Goal: Find specific page/section: Find specific page/section

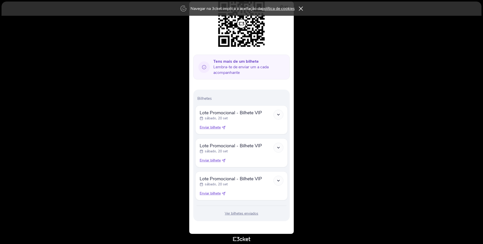
scroll to position [79, 0]
click at [245, 212] on div "Ver bilhetes enviados" at bounding box center [241, 213] width 92 height 5
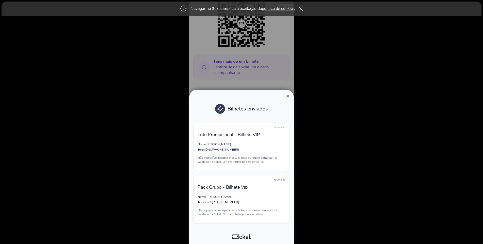
click at [287, 98] on span "×" at bounding box center [288, 96] width 4 height 7
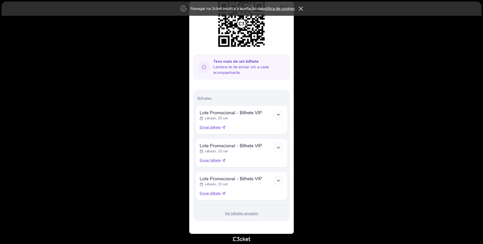
click at [279, 115] on icon at bounding box center [278, 114] width 4 height 4
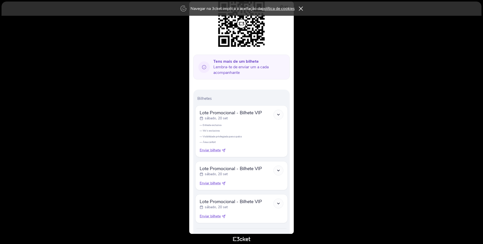
click at [282, 171] on div at bounding box center [279, 170] width 10 height 10
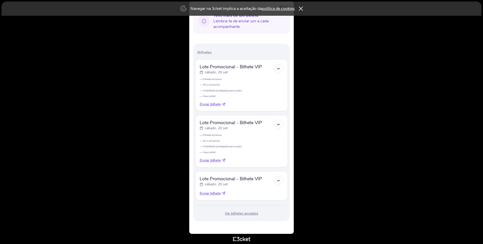
scroll to position [125, 0]
click at [281, 180] on div at bounding box center [279, 181] width 10 height 10
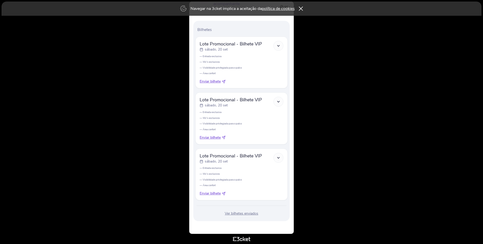
scroll to position [148, 0]
click at [233, 213] on div "Ver bilhetes enviados" at bounding box center [241, 213] width 92 height 5
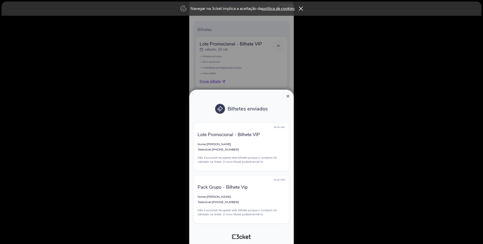
click at [223, 108] on icon at bounding box center [220, 108] width 5 height 5
click at [288, 97] on span "×" at bounding box center [288, 96] width 4 height 7
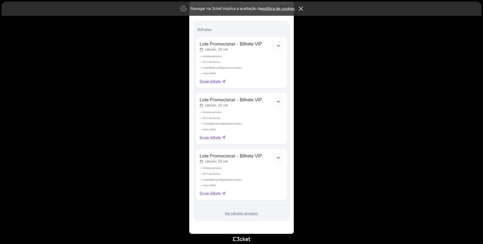
click at [240, 212] on div "Ver bilhetes enviados" at bounding box center [241, 213] width 92 height 5
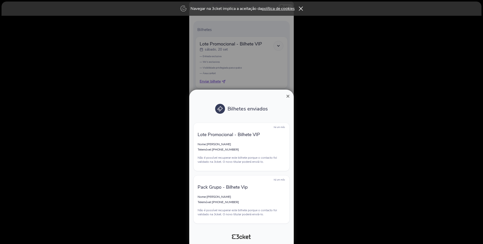
click at [287, 98] on span "×" at bounding box center [288, 96] width 4 height 7
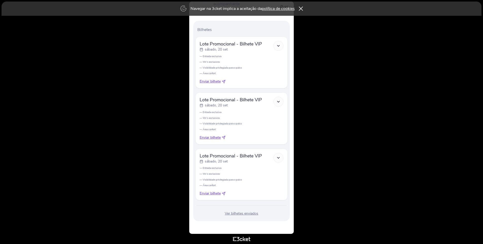
click at [245, 213] on div "Ver bilhetes enviados" at bounding box center [241, 213] width 92 height 5
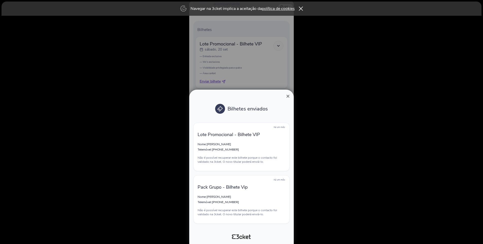
click at [287, 96] on span "×" at bounding box center [288, 96] width 4 height 7
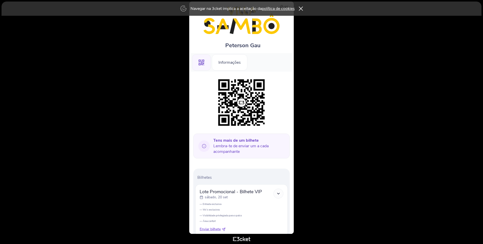
scroll to position [0, 0]
click at [224, 63] on div "Informações" at bounding box center [230, 62] width 36 height 16
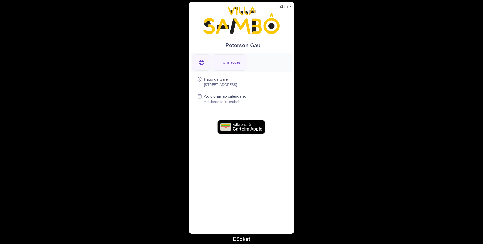
click at [204, 63] on icon at bounding box center [202, 63] width 6 height 6
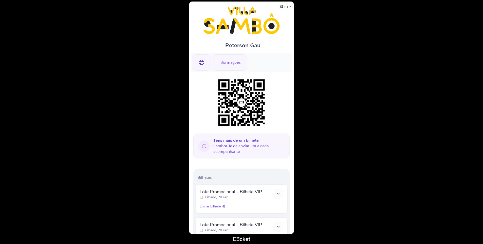
click at [231, 64] on div "Informações" at bounding box center [230, 62] width 36 height 16
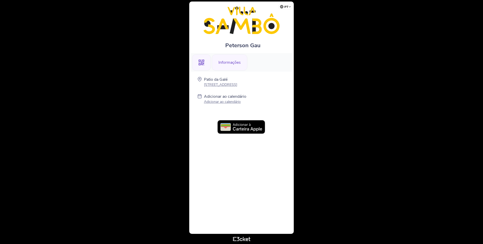
click at [208, 63] on div ".st0{fill-rule:evenodd;clip-rule:evenodd;}" at bounding box center [201, 62] width 19 height 16
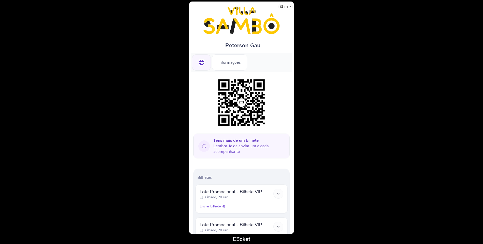
click at [240, 99] on img at bounding box center [242, 103] width 52 height 52
click at [233, 68] on div "Informações" at bounding box center [230, 62] width 36 height 16
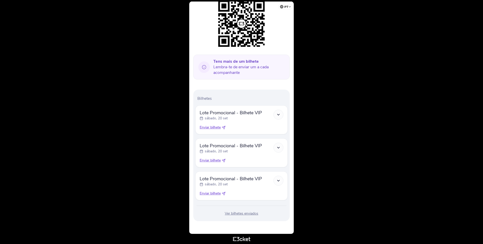
scroll to position [79, 0]
